Goal: Task Accomplishment & Management: Use online tool/utility

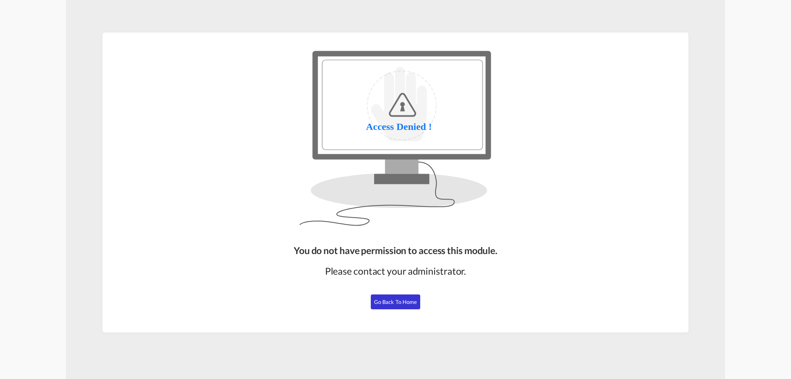
click at [402, 304] on span "Go Back to Home" at bounding box center [395, 301] width 43 height 7
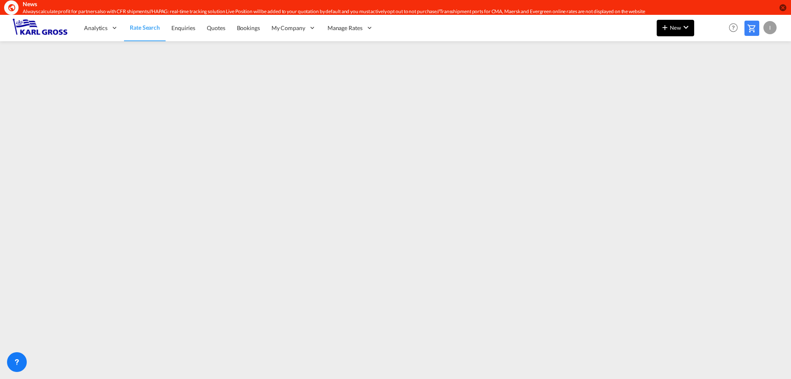
click at [677, 28] on span "New" at bounding box center [675, 27] width 31 height 7
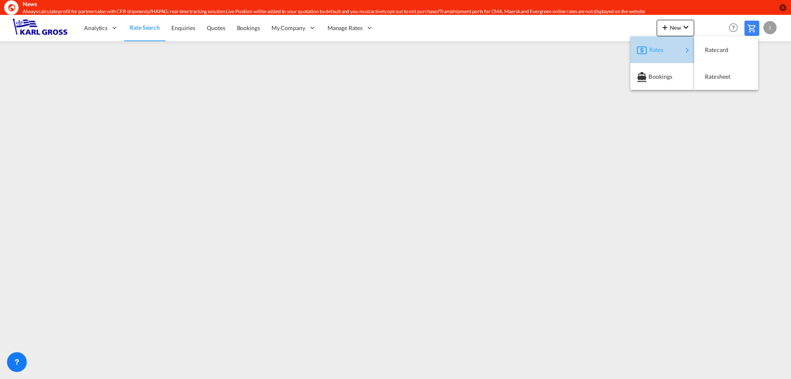
click at [673, 53] on div "Rates" at bounding box center [665, 50] width 33 height 21
click at [714, 77] on span "Ratesheet" at bounding box center [709, 76] width 9 height 16
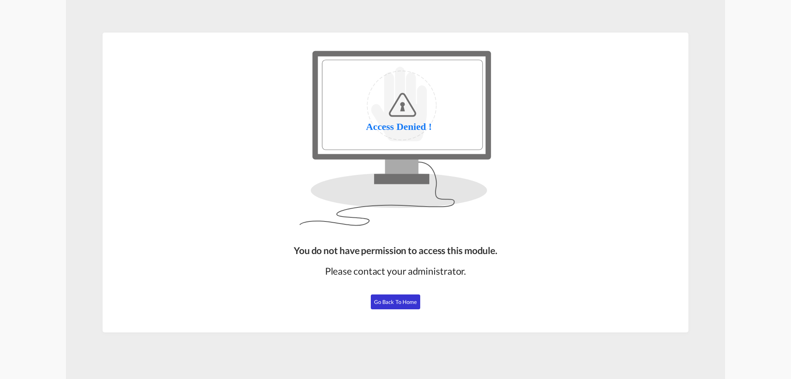
click at [392, 299] on span "Go Back to Home" at bounding box center [395, 301] width 43 height 7
